Goal: Task Accomplishment & Management: Manage account settings

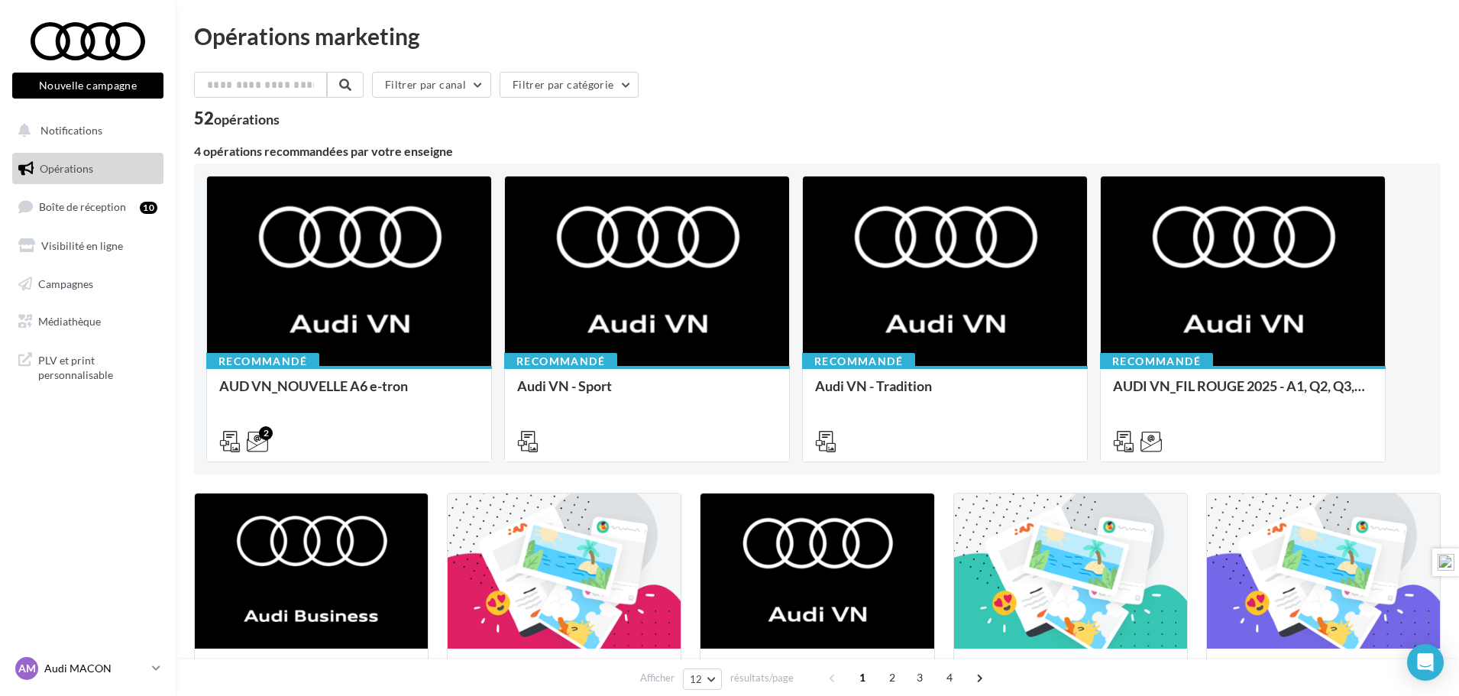
click at [65, 666] on p "Audi MACON" at bounding box center [95, 668] width 102 height 15
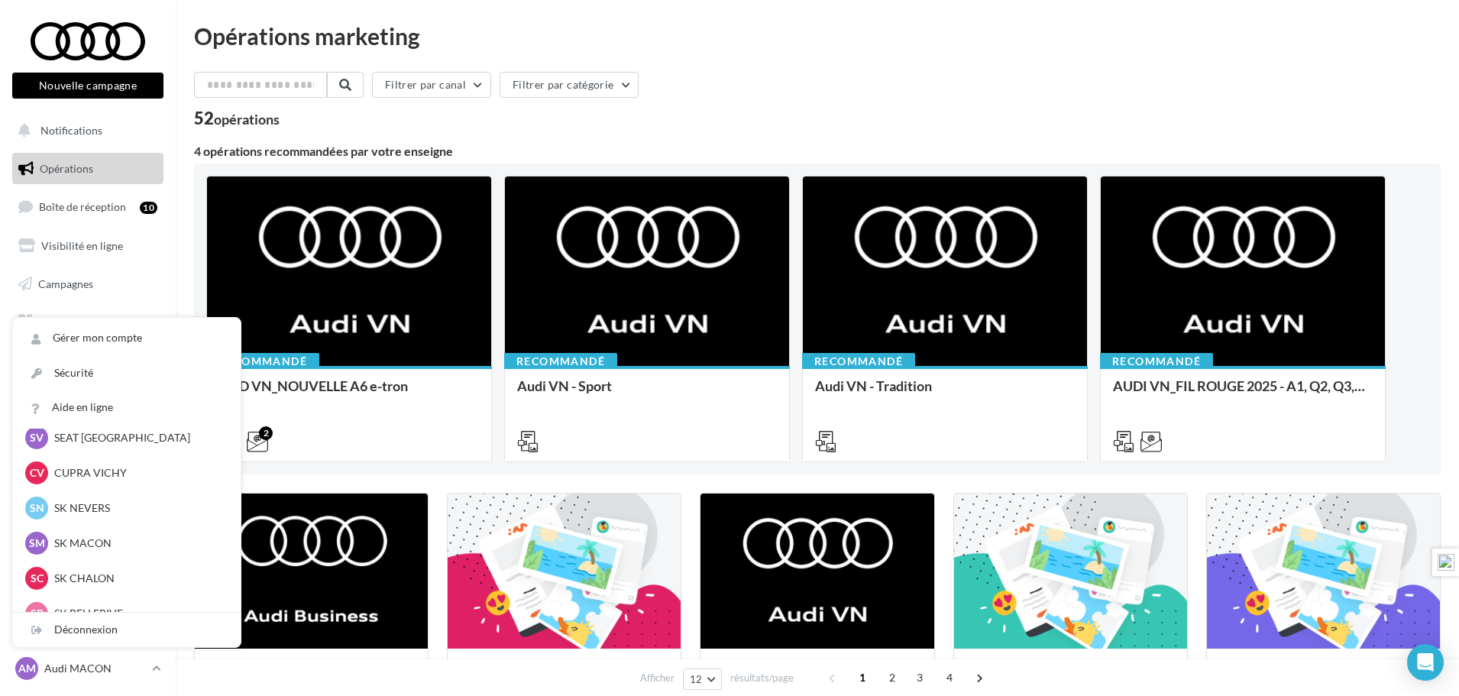
scroll to position [306, 0]
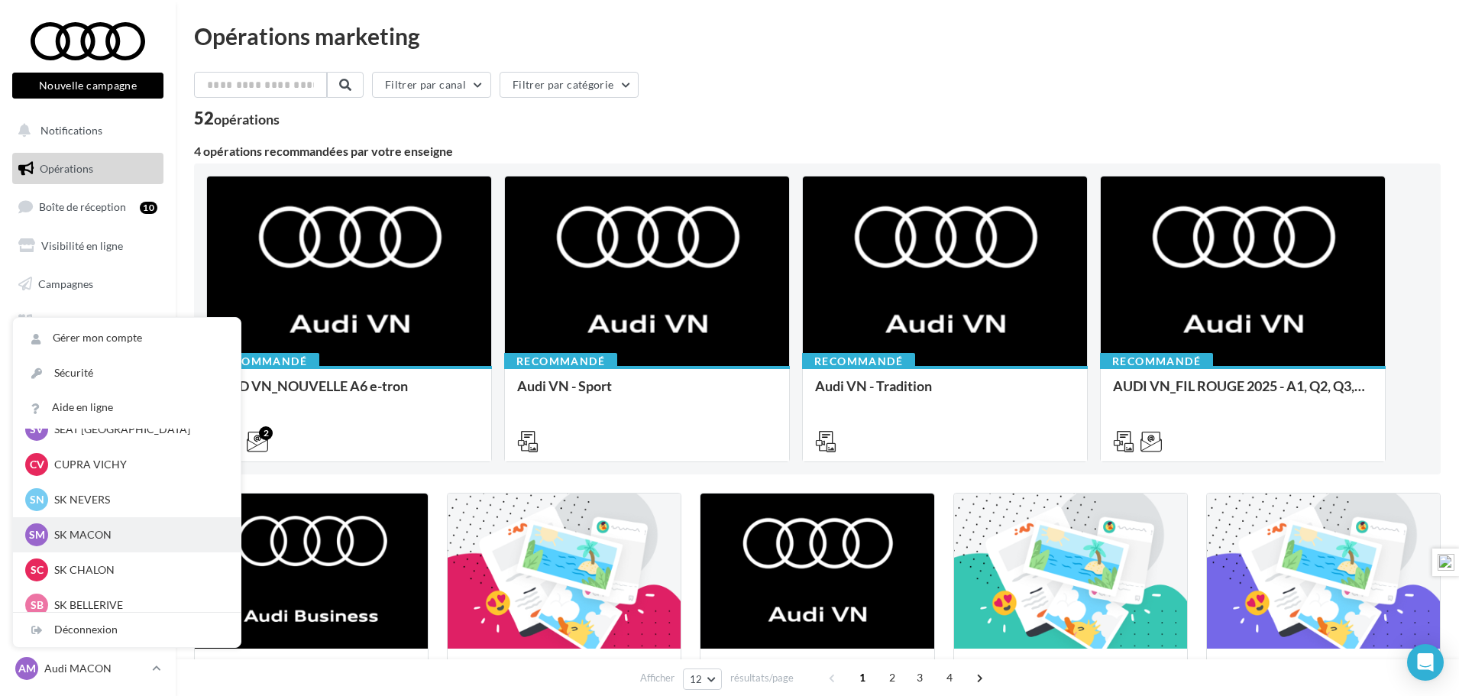
click at [88, 538] on p "SK MACON" at bounding box center [138, 534] width 168 height 15
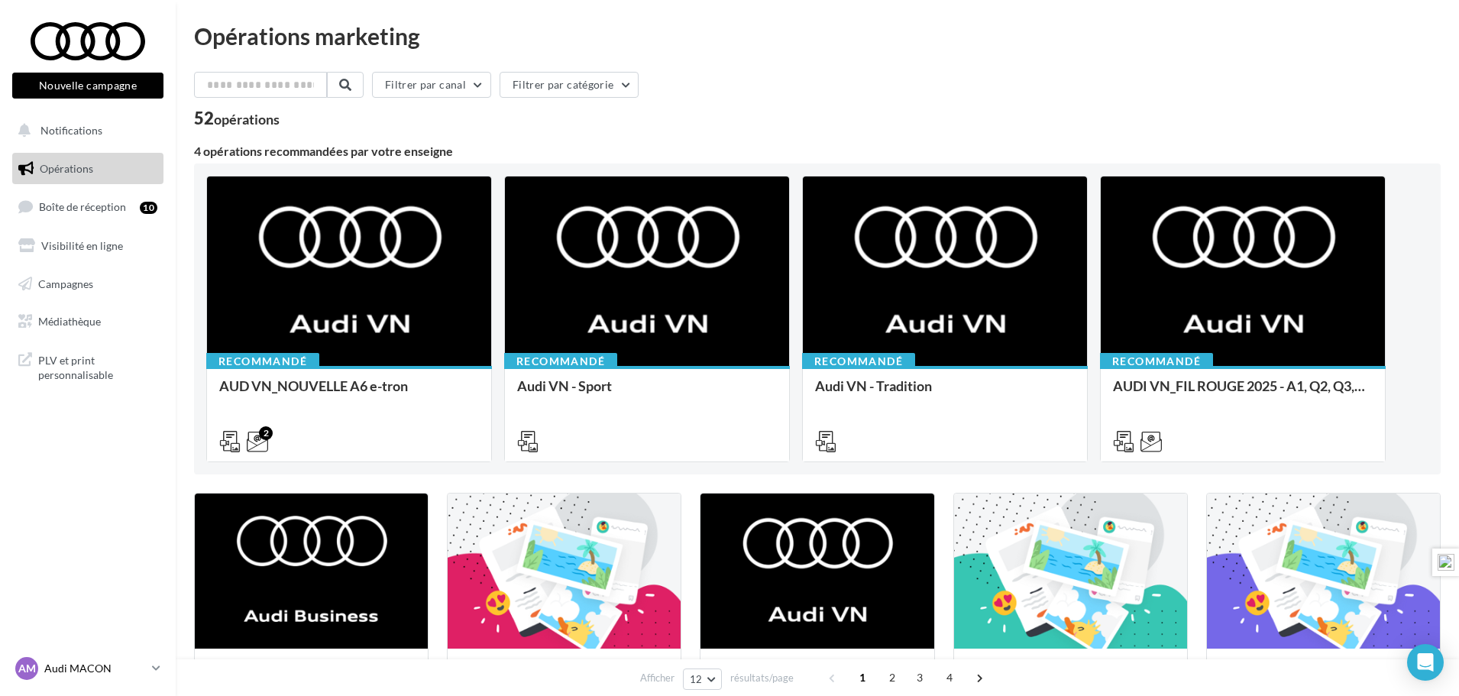
click at [103, 673] on p "Audi MACON" at bounding box center [95, 668] width 102 height 15
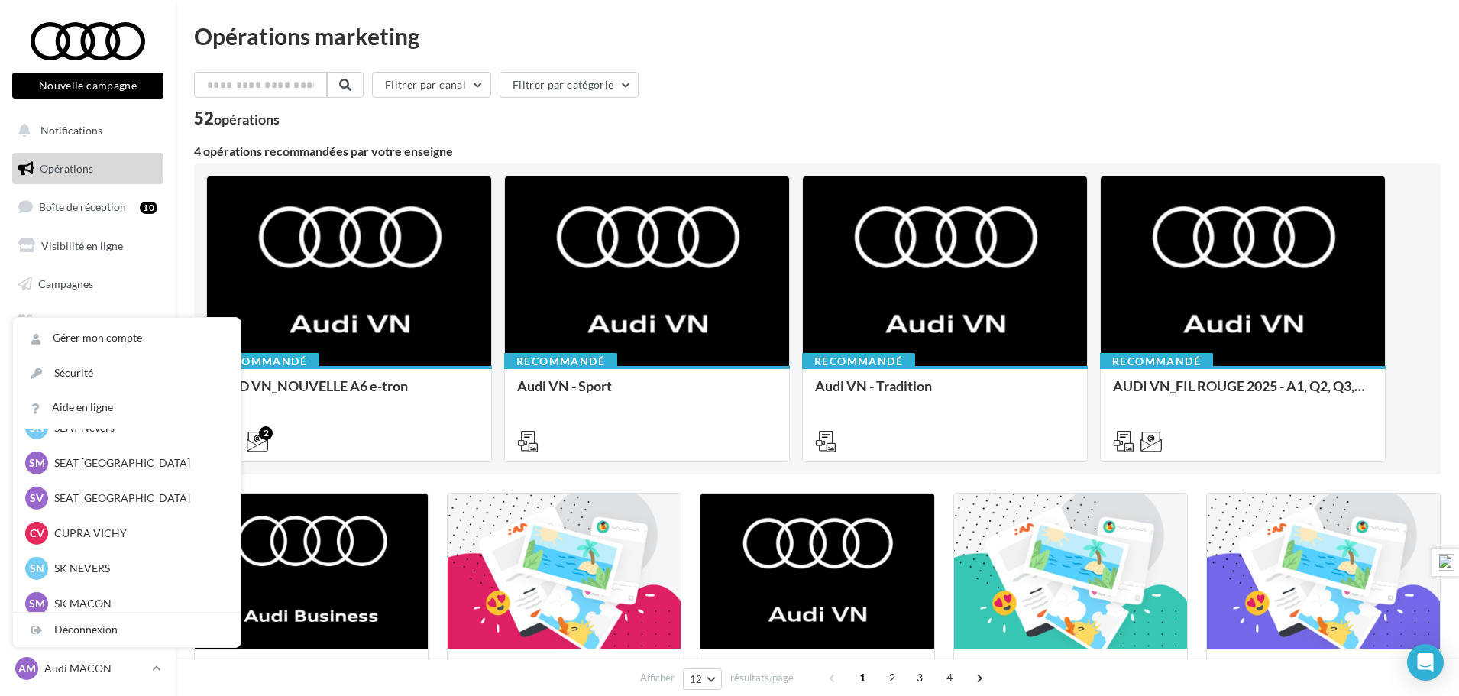
scroll to position [306, 0]
click at [90, 503] on p "SK NEVERS" at bounding box center [138, 499] width 168 height 15
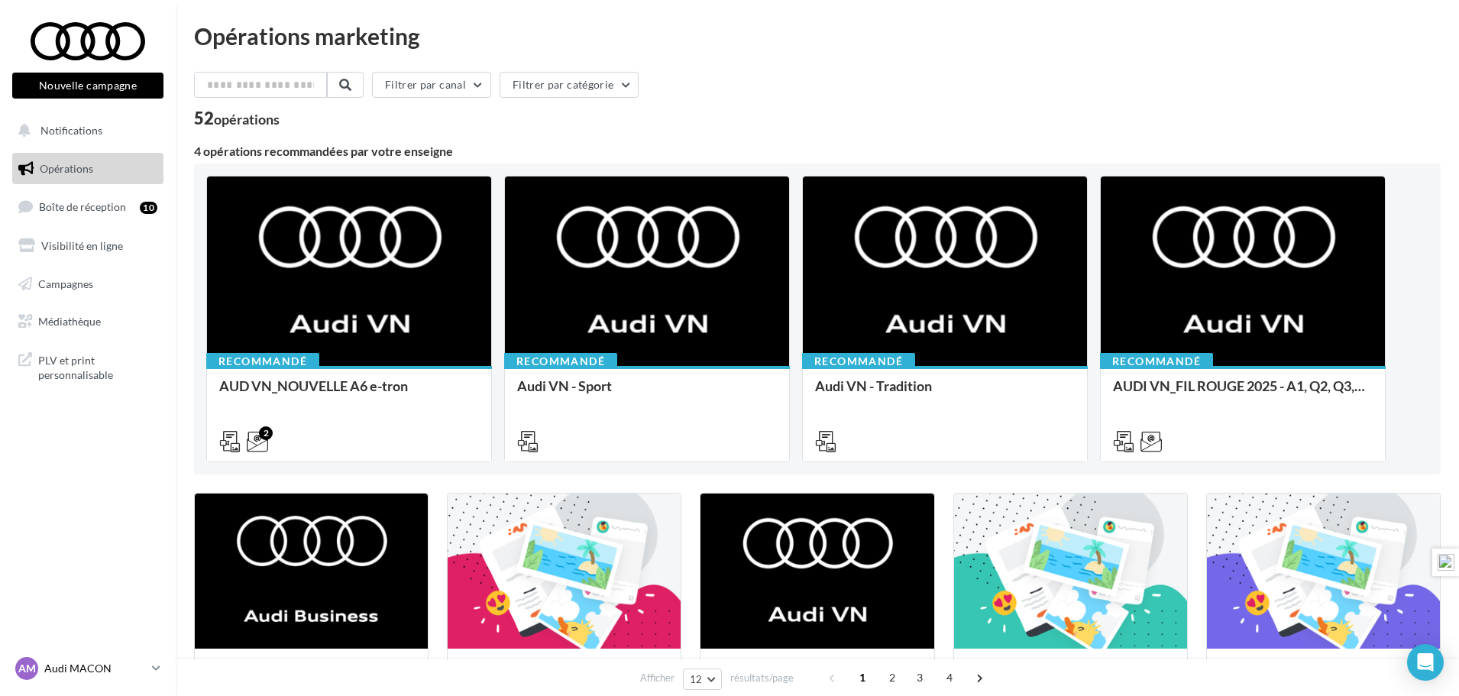
click at [128, 669] on p "Audi MACON" at bounding box center [95, 668] width 102 height 15
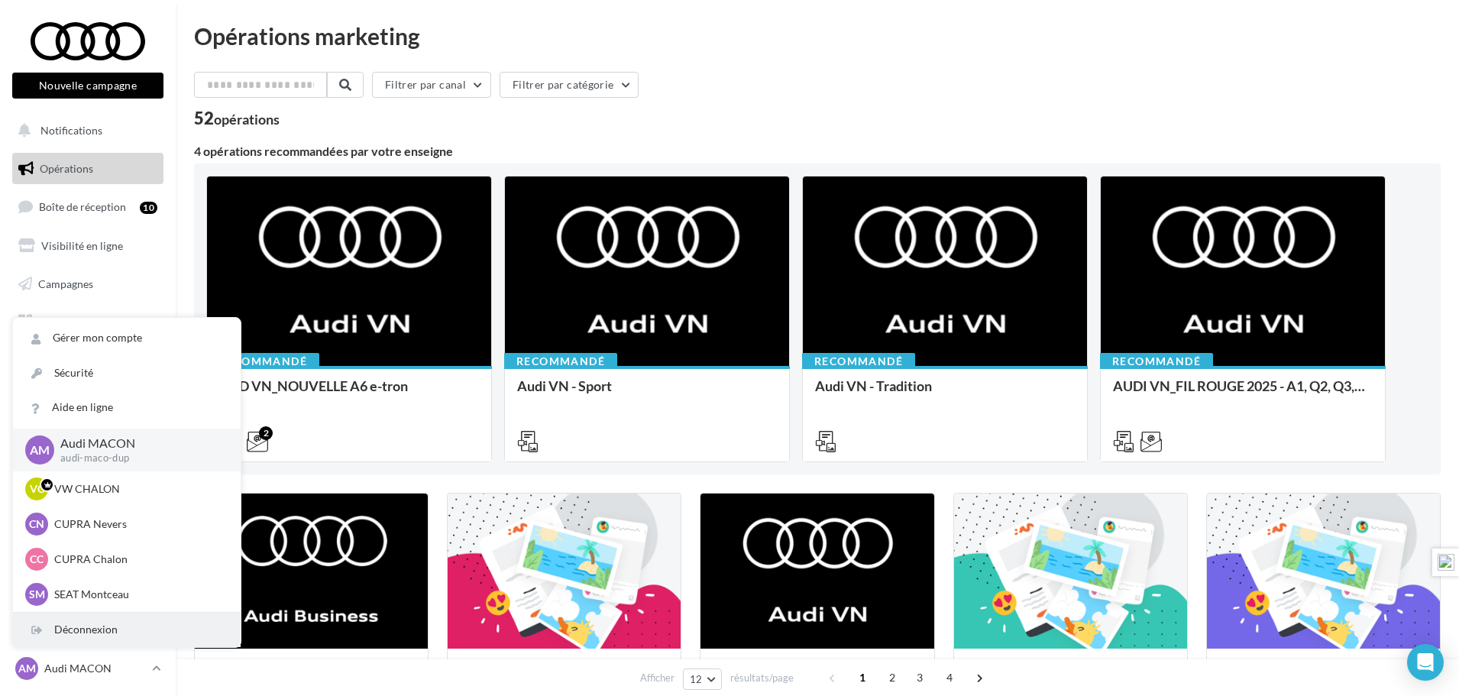
click at [124, 636] on div "Déconnexion" at bounding box center [127, 630] width 228 height 34
